Goal: Task Accomplishment & Management: Manage account settings

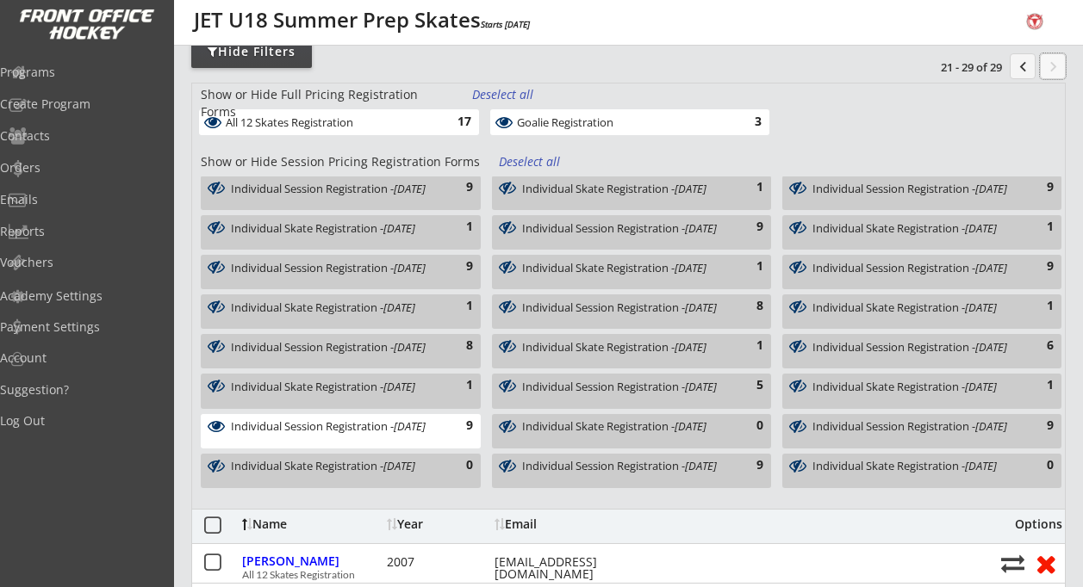
scroll to position [162, 0]
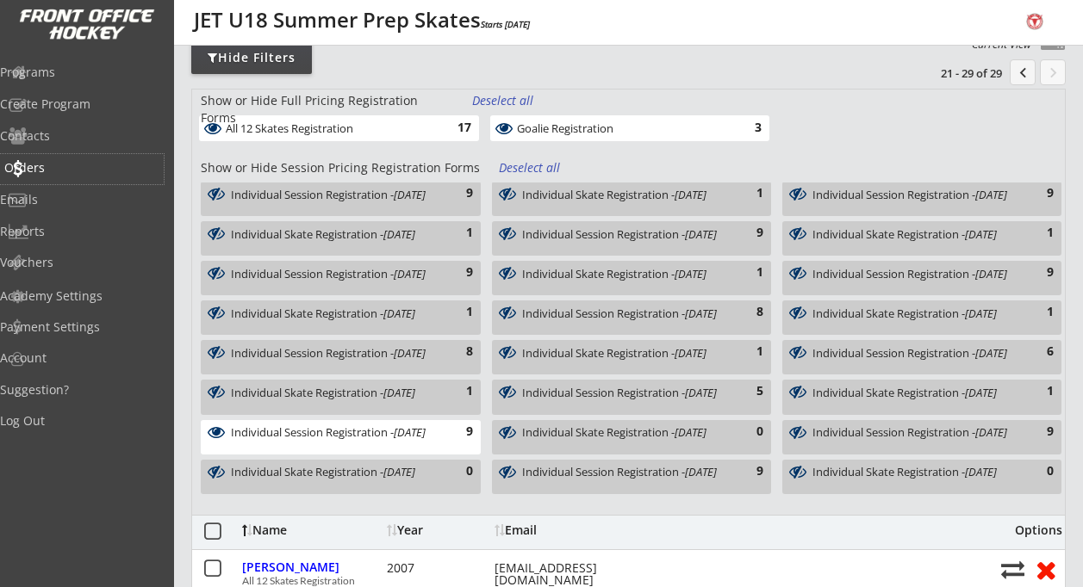
click at [76, 163] on div "Orders" at bounding box center [81, 168] width 155 height 12
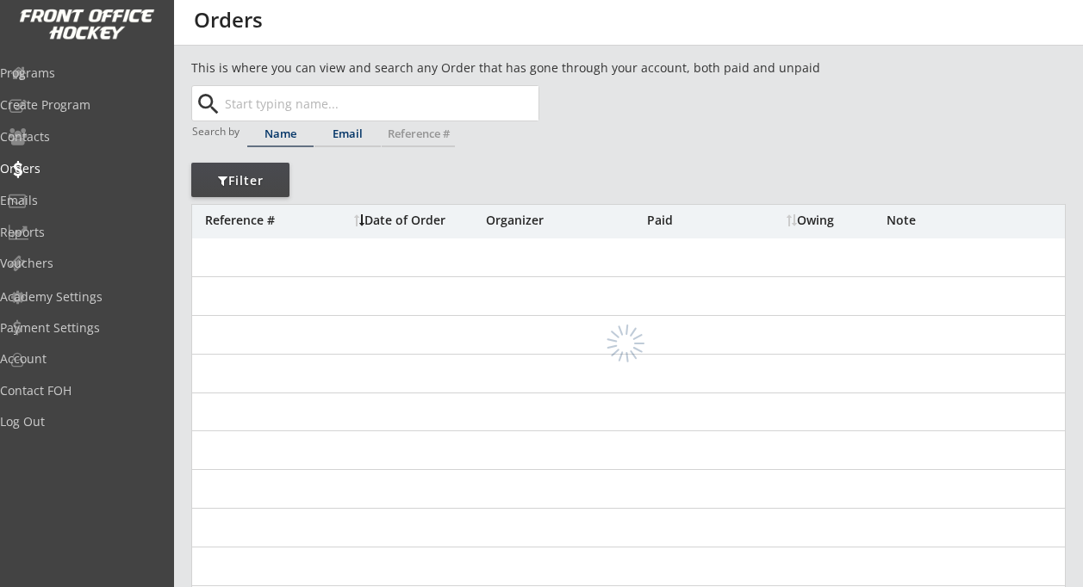
click at [373, 109] on input "text" at bounding box center [379, 103] width 317 height 34
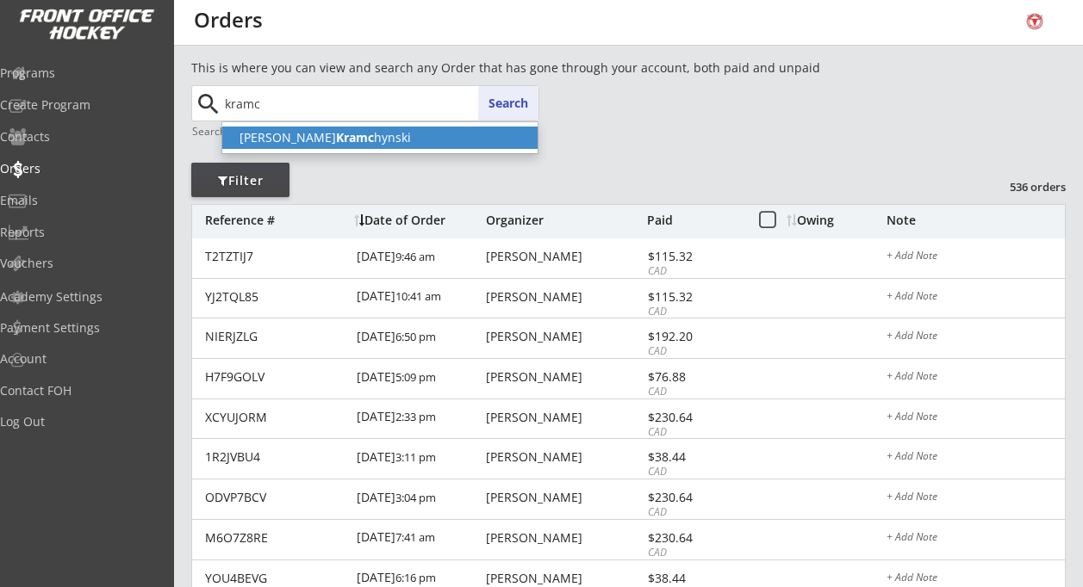
click at [330, 140] on p "Owen Kramc hynski" at bounding box center [379, 138] width 315 height 22
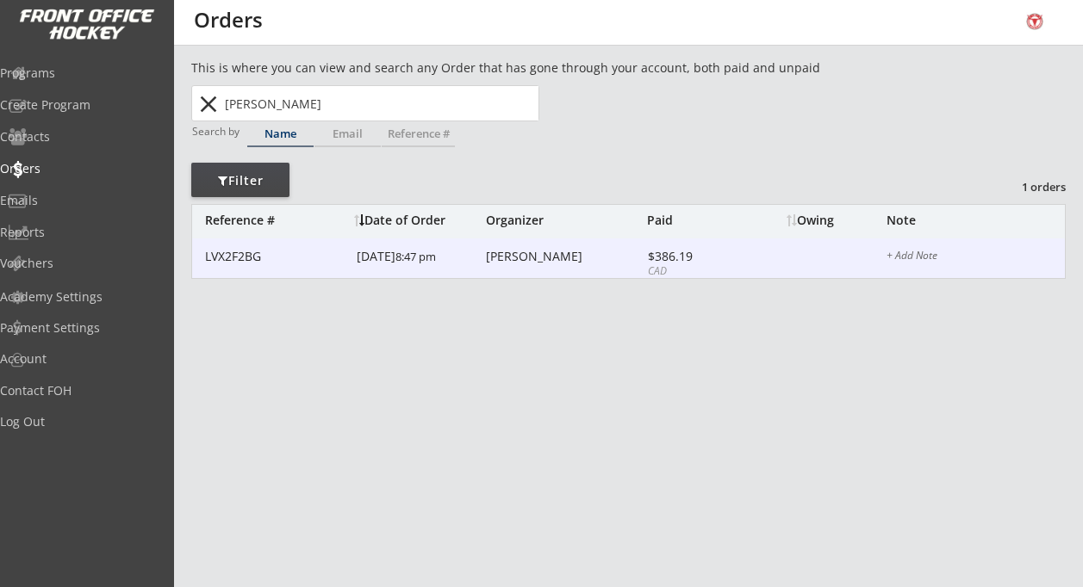
type input "Owen Kramchynski"
click at [532, 255] on div "Lisa Eastman" at bounding box center [564, 257] width 157 height 12
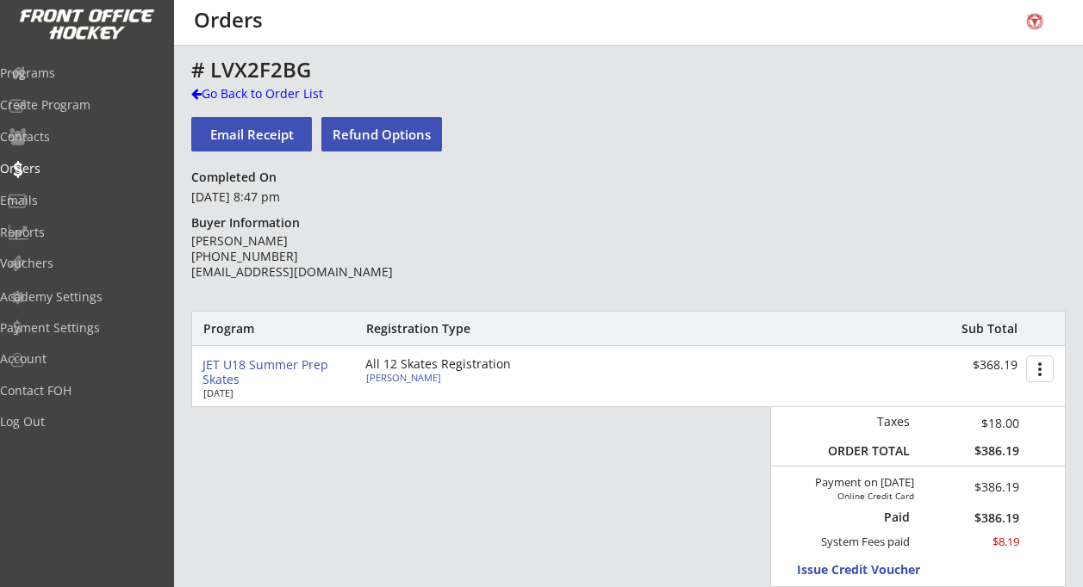
click at [400, 135] on button "Refund Options" at bounding box center [381, 134] width 121 height 34
select select ""No""
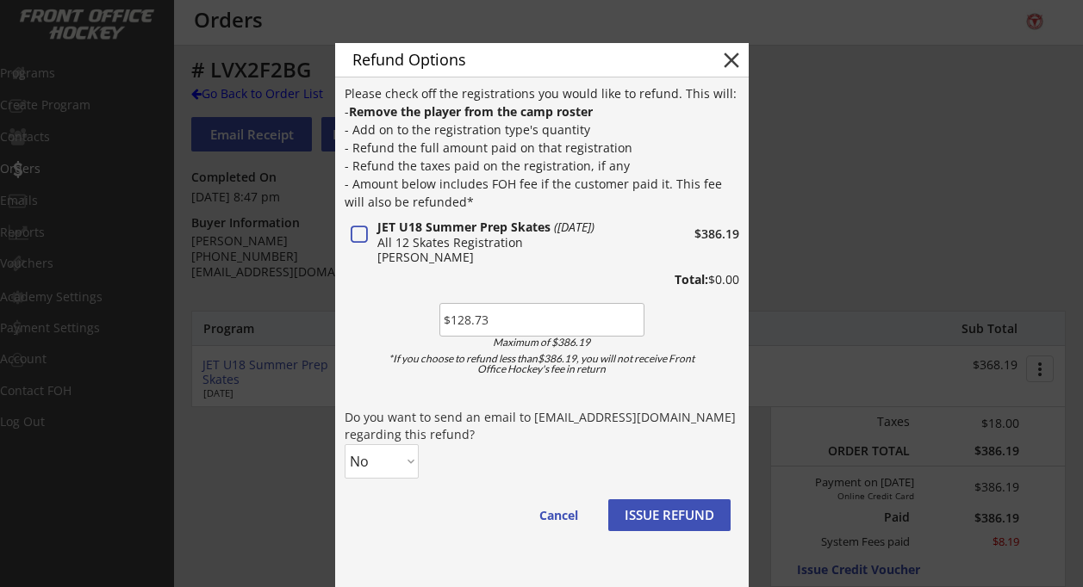
type input "$128.73"
click at [413, 463] on select "No Yes" at bounding box center [382, 461] width 74 height 34
select select ""Yes""
click at [345, 444] on select "No Yes" at bounding box center [382, 461] width 74 height 34
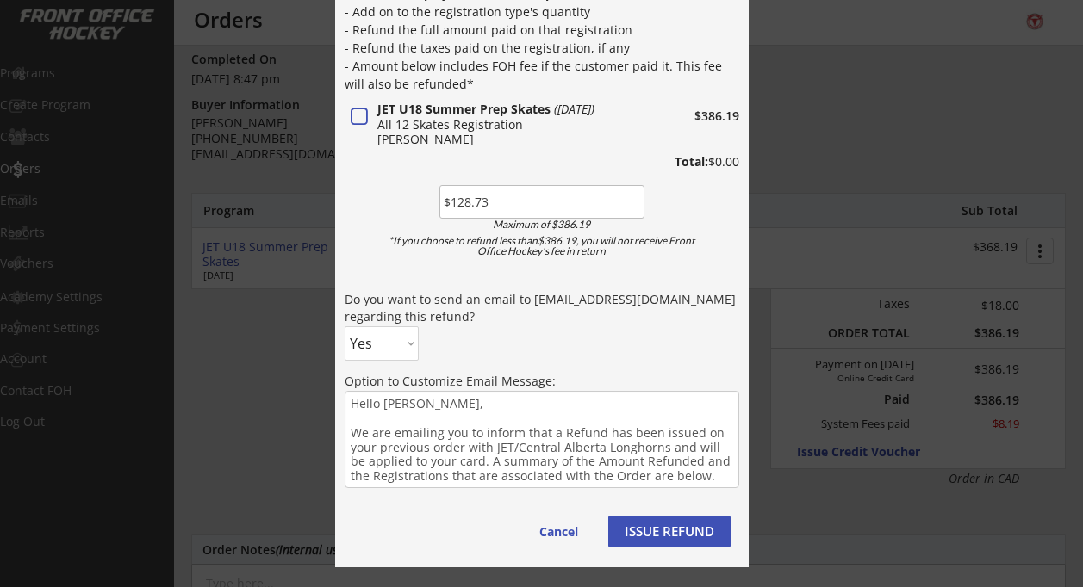
scroll to position [119, 0]
click at [666, 525] on button "ISSUE REFUND" at bounding box center [669, 531] width 122 height 32
